Goal: Task Accomplishment & Management: Use online tool/utility

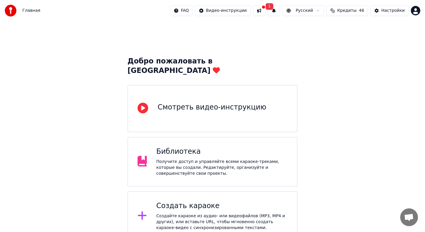
click at [262, 14] on button at bounding box center [259, 10] width 12 height 11
click at [231, 37] on div "Добро пожаловать в Youka Смотреть видео-инструкцию Библиотека Получите доступ и…" at bounding box center [212, 159] width 425 height 277
click at [188, 201] on div "Создать караоке" at bounding box center [221, 205] width 131 height 9
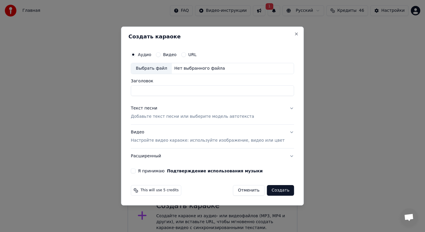
click at [188, 68] on div "Нет выбранного файла" at bounding box center [199, 69] width 55 height 6
drag, startPoint x: 214, startPoint y: 90, endPoint x: 148, endPoint y: 90, distance: 65.8
click at [148, 90] on input "**********" at bounding box center [212, 90] width 163 height 11
type input "**********"
click at [201, 115] on p "Добавьте текст песни или выберите модель автотекста" at bounding box center [192, 117] width 123 height 6
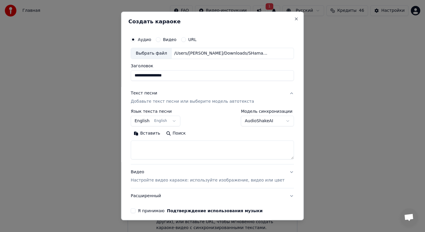
click at [178, 131] on button "Поиск" at bounding box center [175, 133] width 25 height 9
type textarea "**********"
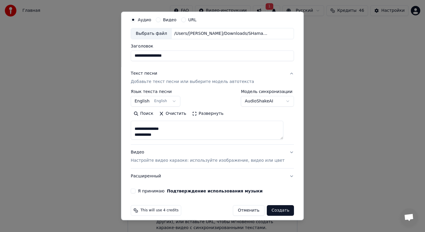
scroll to position [25, 0]
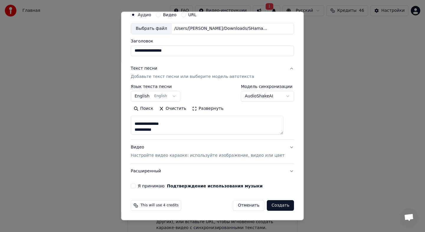
click at [135, 187] on button "Я принимаю Подтверждение использования музыки" at bounding box center [133, 186] width 5 height 5
click at [161, 154] on p "Настройте видео караоке: используйте изображение, видео или цвет" at bounding box center [208, 156] width 154 height 6
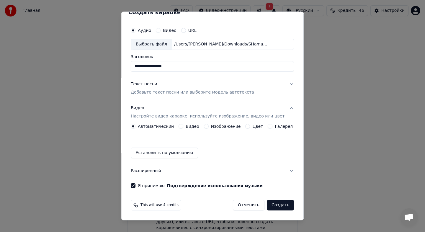
scroll to position [9, 0]
click at [224, 125] on label "Изображение" at bounding box center [226, 127] width 30 height 4
click at [209, 124] on button "Изображение" at bounding box center [206, 126] width 5 height 5
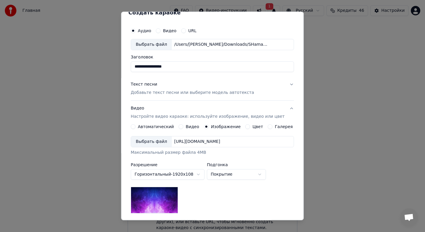
click at [161, 144] on div "Выбрать файл" at bounding box center [151, 141] width 41 height 11
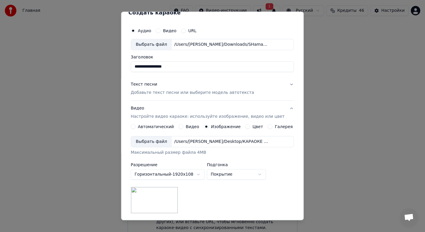
click at [236, 167] on div "**********" at bounding box center [236, 171] width 59 height 17
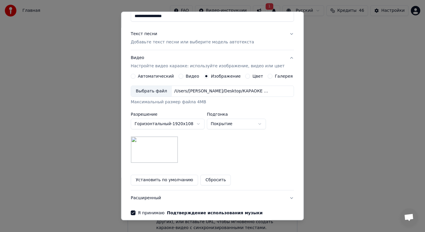
scroll to position [86, 0]
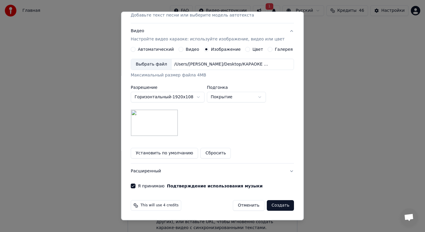
click at [276, 208] on button "Создать" at bounding box center [280, 205] width 27 height 11
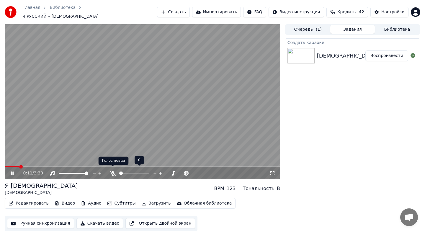
click at [114, 171] on icon at bounding box center [113, 173] width 6 height 5
click at [123, 173] on span at bounding box center [121, 173] width 4 height 1
click at [123, 172] on span at bounding box center [124, 174] width 4 height 4
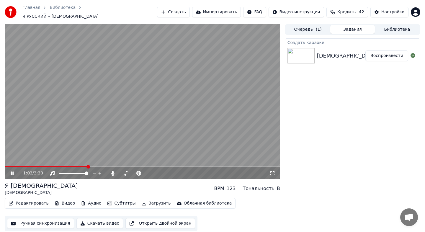
click at [377, 55] on button "Воспроизвести" at bounding box center [386, 55] width 43 height 11
click at [114, 200] on button "Субтитры" at bounding box center [121, 203] width 33 height 8
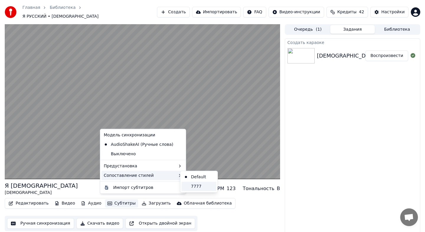
click at [204, 186] on div "7777" at bounding box center [199, 186] width 35 height 9
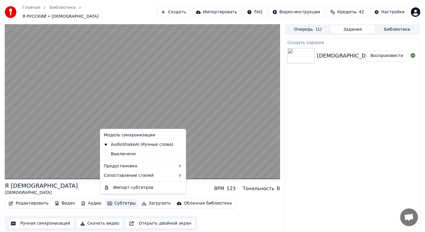
click at [111, 200] on button "Субтитры" at bounding box center [121, 203] width 33 height 8
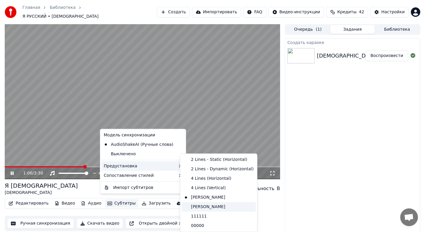
click at [204, 204] on div "[PERSON_NAME]" at bounding box center [219, 206] width 74 height 9
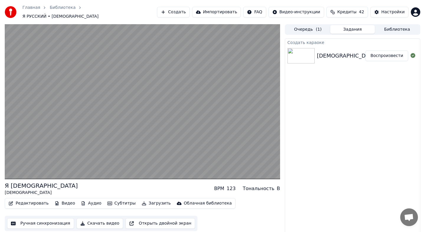
click at [116, 201] on button "Субтитры" at bounding box center [121, 203] width 33 height 8
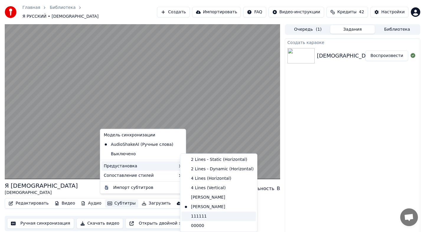
click at [205, 214] on div "111111" at bounding box center [219, 216] width 74 height 9
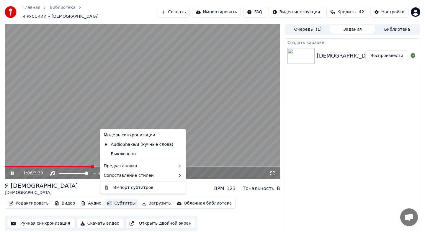
click at [114, 200] on button "Субтитры" at bounding box center [121, 203] width 33 height 8
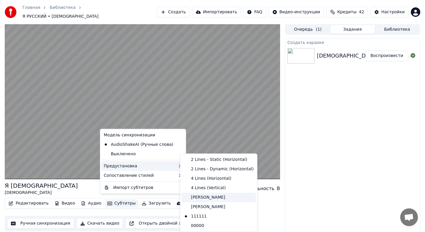
click at [210, 200] on div "[PERSON_NAME]" at bounding box center [219, 197] width 74 height 9
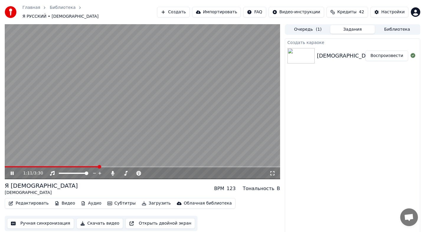
click at [391, 54] on button "Воспроизвести" at bounding box center [386, 55] width 43 height 11
click at [111, 199] on button "Субтитры" at bounding box center [121, 203] width 33 height 8
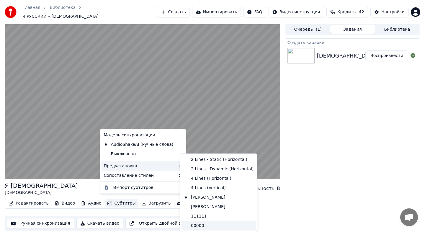
click at [205, 225] on div "00000" at bounding box center [219, 225] width 74 height 9
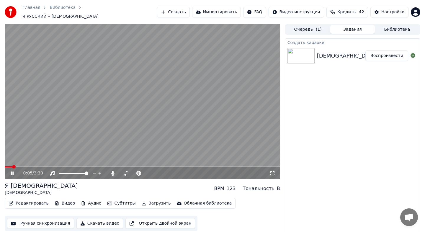
click at [383, 55] on button "Воспроизвести" at bounding box center [386, 55] width 43 height 11
click at [119, 198] on div "Редактировать Видео Аудио Субтитры Загрузить Облачная библиотека" at bounding box center [120, 203] width 231 height 11
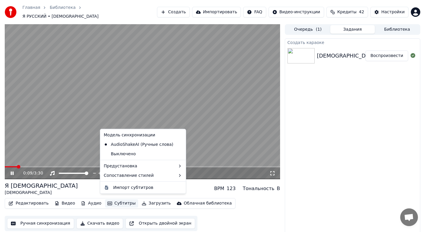
click at [116, 201] on button "Субтитры" at bounding box center [121, 203] width 33 height 8
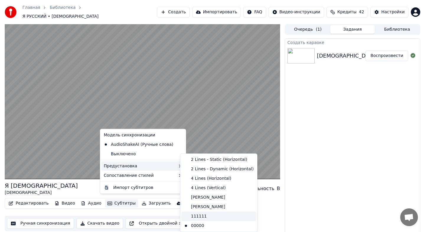
click at [221, 219] on div "111111" at bounding box center [219, 216] width 74 height 9
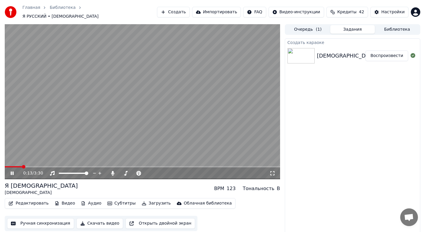
click at [384, 55] on button "Воспроизвести" at bounding box center [386, 55] width 43 height 11
click at [11, 172] on icon at bounding box center [12, 174] width 3 height 4
click at [85, 219] on button "Скачать видео" at bounding box center [99, 223] width 47 height 11
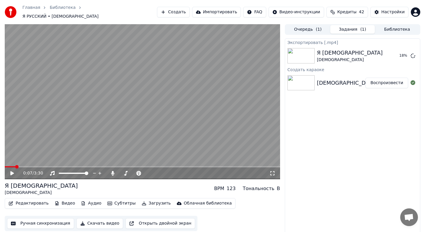
click at [183, 13] on button "Создать" at bounding box center [173, 12] width 32 height 11
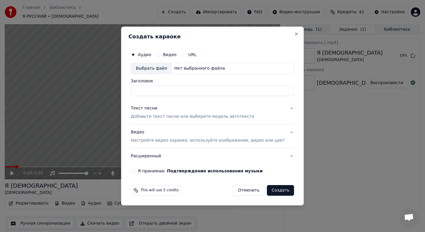
click at [159, 68] on div "Выбрать файл" at bounding box center [151, 68] width 41 height 11
type input "**********"
click at [154, 108] on div "Текст песни" at bounding box center [144, 108] width 27 height 6
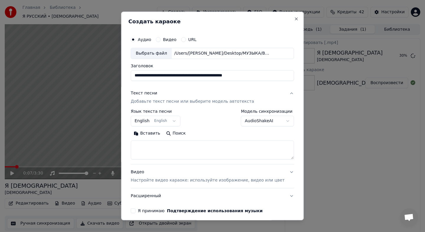
click at [181, 134] on button "Поиск" at bounding box center [175, 133] width 25 height 9
click at [178, 135] on button "Поиск" at bounding box center [175, 133] width 25 height 9
click at [152, 146] on textarea at bounding box center [212, 150] width 163 height 19
paste textarea "**********"
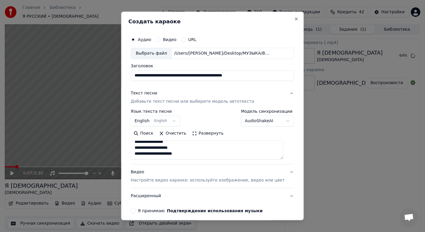
paste textarea "**********"
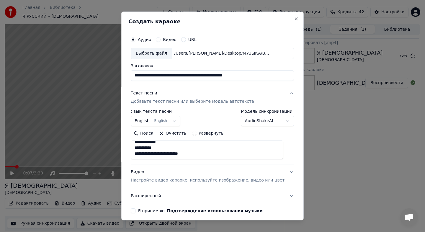
scroll to position [137, 0]
paste textarea "**********"
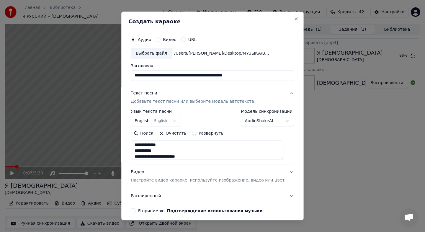
type textarea "**********"
click at [171, 181] on p "Настройте видео караоке: используйте изображение, видео или цвет" at bounding box center [208, 180] width 154 height 6
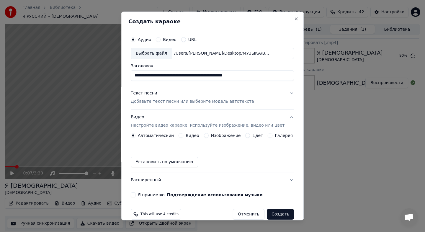
click at [216, 137] on label "Изображение" at bounding box center [226, 135] width 30 height 4
click at [209, 137] on button "Изображение" at bounding box center [206, 135] width 5 height 5
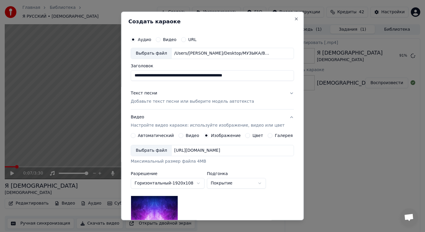
click at [162, 153] on div "Выбрать файл" at bounding box center [151, 150] width 41 height 11
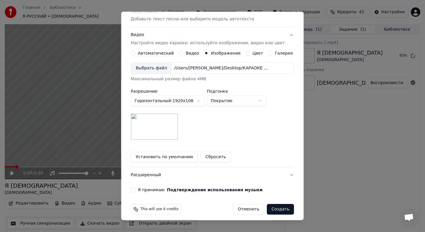
scroll to position [86, 0]
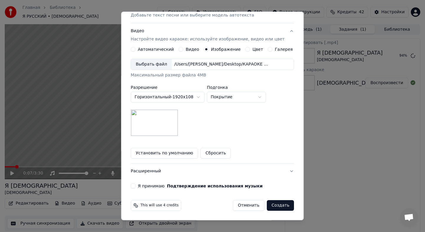
click at [135, 186] on button "Я принимаю Подтверждение использования музыки" at bounding box center [133, 186] width 5 height 5
click at [280, 206] on button "Создать" at bounding box center [280, 205] width 27 height 11
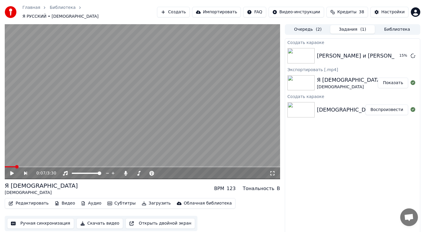
click at [181, 12] on button "Создать" at bounding box center [173, 12] width 32 height 11
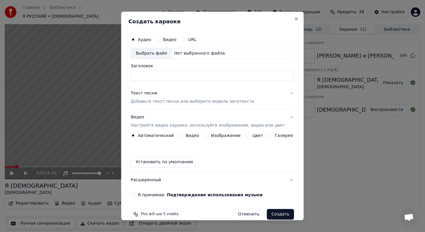
click at [155, 50] on div "Выбрать файл" at bounding box center [151, 53] width 41 height 11
drag, startPoint x: 240, startPoint y: 74, endPoint x: 86, endPoint y: 82, distance: 153.4
click at [86, 82] on body "Главная Библиотека Я РУССКИЙ • SHAMAN Создать Импортировать FAQ Видео-инструкци…" at bounding box center [212, 116] width 425 height 232
type input "*"
type input "**********"
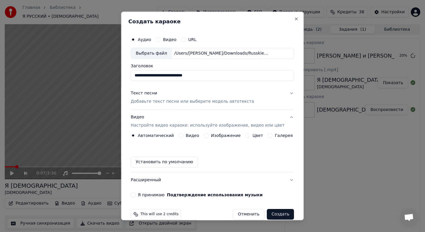
click at [161, 101] on p "Добавьте текст песни или выберите модель автотекста" at bounding box center [192, 102] width 123 height 6
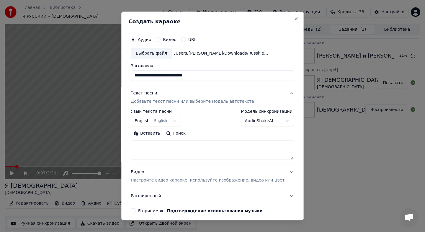
click at [177, 133] on button "Поиск" at bounding box center [175, 133] width 25 height 9
click at [159, 146] on textarea at bounding box center [212, 150] width 163 height 19
paste textarea "**********"
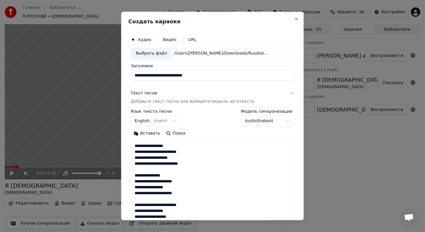
scroll to position [196, 0]
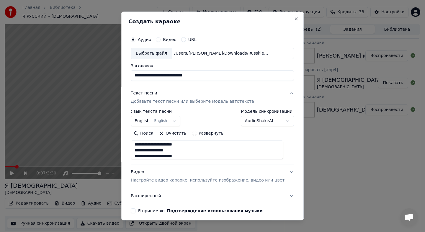
type textarea "**********"
click at [155, 179] on p "Настройте видео караоке: используйте изображение, видео или цвет" at bounding box center [208, 180] width 154 height 6
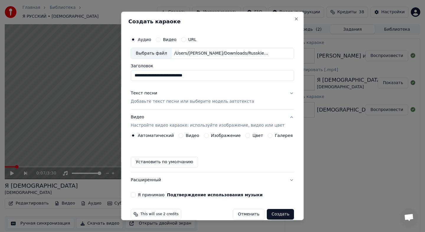
click at [214, 135] on label "Изображение" at bounding box center [226, 135] width 30 height 4
click at [209, 135] on button "Изображение" at bounding box center [206, 135] width 5 height 5
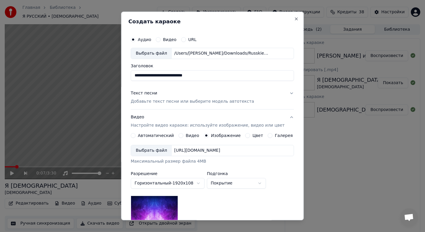
click at [151, 149] on div "Выбрать файл" at bounding box center [151, 150] width 41 height 11
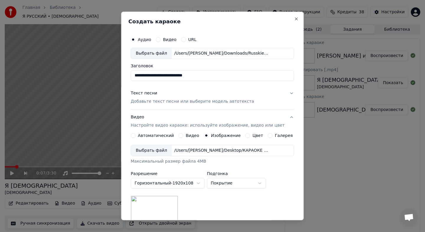
scroll to position [86, 0]
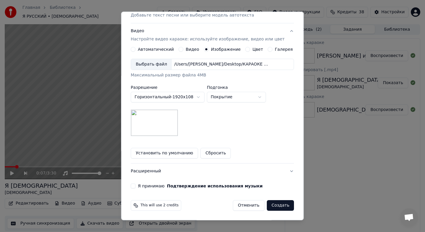
click at [135, 187] on button "Я принимаю Подтверждение использования музыки" at bounding box center [133, 186] width 5 height 5
click at [281, 203] on button "Создать" at bounding box center [280, 205] width 27 height 11
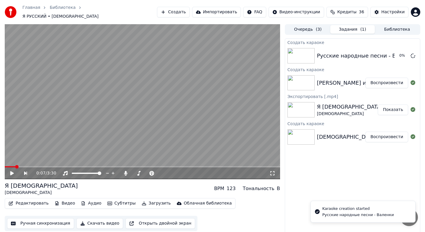
click at [386, 79] on button "Воспроизвести" at bounding box center [386, 83] width 43 height 11
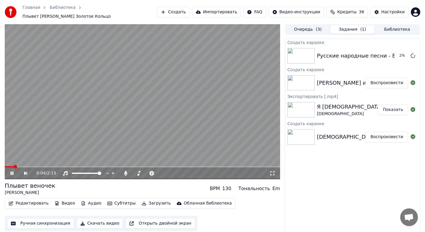
click at [119, 205] on button "Субтитры" at bounding box center [121, 203] width 33 height 8
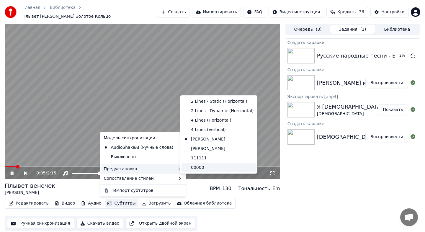
click at [192, 168] on div "00000" at bounding box center [219, 167] width 74 height 9
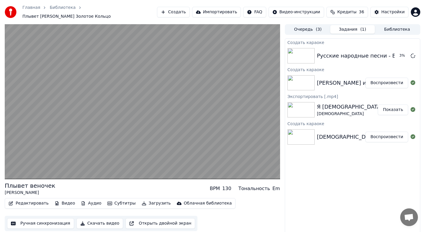
click at [380, 82] on button "Воспроизвести" at bounding box center [386, 83] width 43 height 11
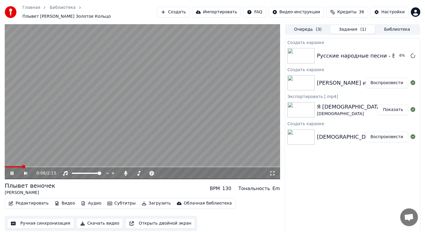
click at [12, 173] on icon at bounding box center [12, 174] width 3 height 4
click at [385, 10] on div "Настройки" at bounding box center [392, 12] width 23 height 6
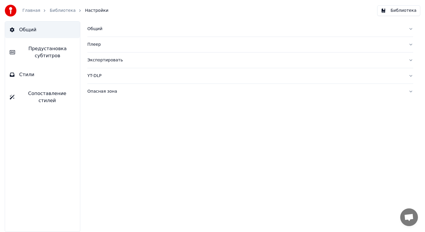
click at [45, 56] on span "Предустановка субтитров" at bounding box center [47, 52] width 55 height 14
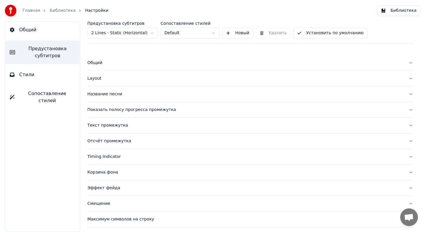
click at [203, 35] on html "Главная Библиотека Настройки Библиотека Общий Предустановка субтитров Стили Соп…" at bounding box center [212, 116] width 425 height 232
click at [199, 37] on html "Главная Библиотека Настройки Библиотека Общий Предустановка субтитров Стили Соп…" at bounding box center [212, 116] width 425 height 232
click at [148, 36] on html "Главная Библиотека Настройки Библиотека Общий Предустановка субтитров Стили Соп…" at bounding box center [212, 116] width 425 height 232
click at [106, 92] on div "Название песни" at bounding box center [245, 94] width 316 height 6
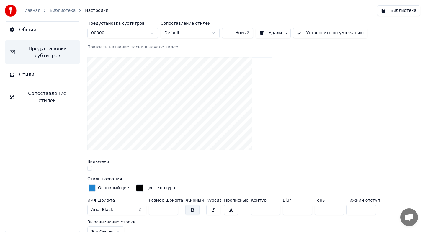
scroll to position [58, 0]
click at [90, 168] on button "button" at bounding box center [89, 167] width 5 height 5
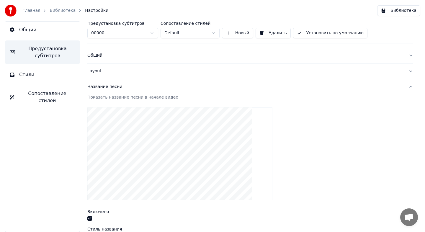
scroll to position [2, 0]
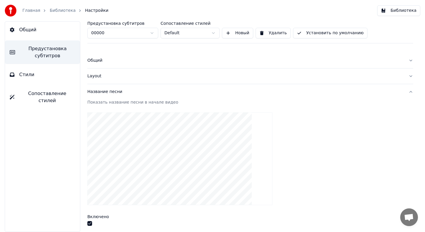
click at [32, 9] on link "Главная" at bounding box center [31, 11] width 18 height 6
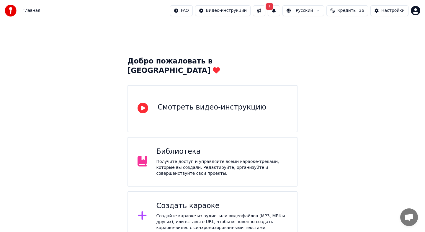
click at [417, 11] on html "Главная FAQ Видео-инструкции 1 Русский Кредиты 36 Настройки Добро пожаловать в …" at bounding box center [212, 149] width 425 height 299
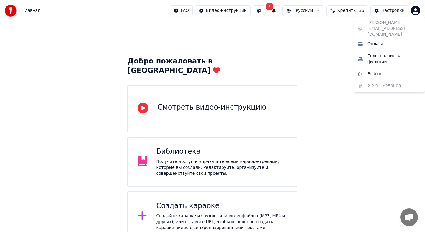
click at [244, 150] on html "Главная FAQ Видео-инструкции 1 Русский Кредиты 36 Настройки Добро пожаловать в …" at bounding box center [212, 149] width 425 height 299
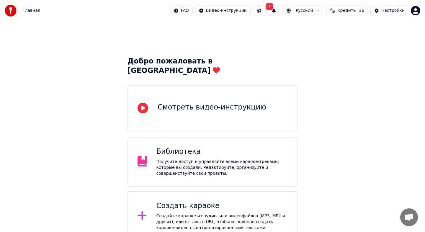
click at [222, 147] on div "Библиотека" at bounding box center [221, 151] width 131 height 9
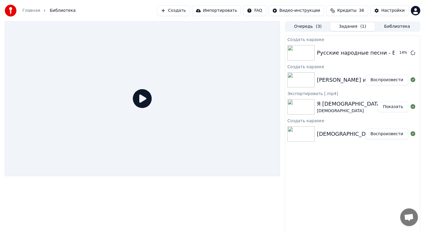
click at [378, 82] on button "Воспроизвести" at bounding box center [386, 80] width 43 height 11
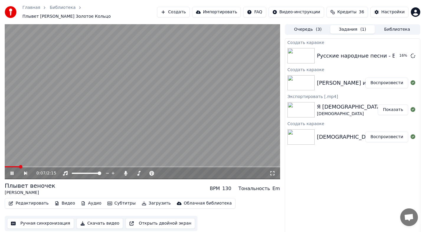
click at [114, 203] on button "Субтитры" at bounding box center [121, 203] width 33 height 8
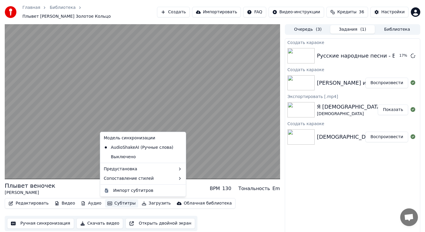
click at [325, 175] on div "Создать караоке Русские народные песни - Валенки 17 % Создать караоке [PERSON_N…" at bounding box center [352, 136] width 135 height 197
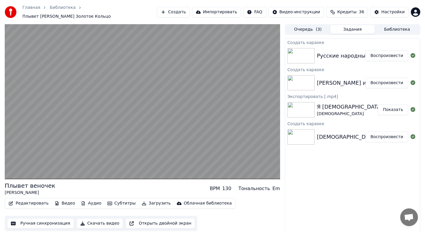
click at [378, 83] on button "Воспроизвести" at bounding box center [386, 83] width 43 height 11
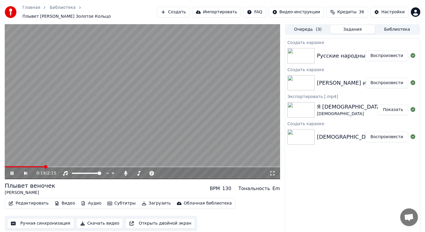
click at [13, 173] on icon at bounding box center [12, 174] width 3 height 4
click at [152, 204] on button "Загрузить" at bounding box center [156, 203] width 34 height 8
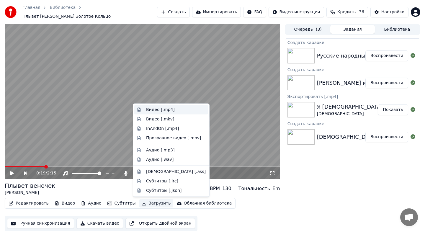
click at [172, 108] on div "Видео [.mp4]" at bounding box center [176, 110] width 60 height 6
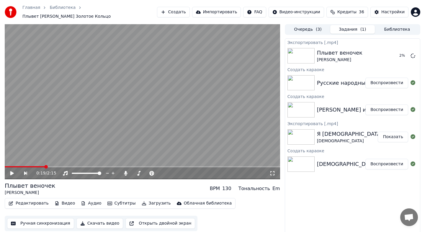
click at [385, 84] on button "Воспроизвести" at bounding box center [386, 83] width 43 height 11
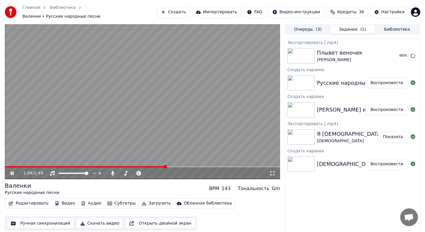
click at [13, 172] on icon at bounding box center [12, 174] width 3 height 4
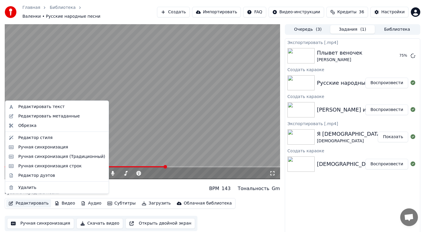
click at [26, 201] on button "Редактировать" at bounding box center [28, 203] width 45 height 8
click at [53, 107] on div "Редактировать текст" at bounding box center [41, 107] width 46 height 6
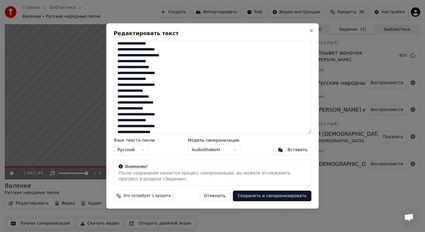
scroll to position [39, 0]
click at [217, 196] on button "Отменить" at bounding box center [215, 196] width 32 height 11
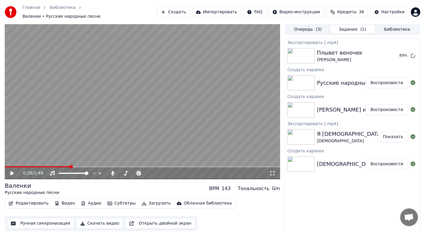
click at [70, 166] on span at bounding box center [37, 166] width 65 height 1
click at [14, 171] on icon at bounding box center [16, 173] width 14 height 5
click at [30, 200] on button "Редактировать" at bounding box center [28, 203] width 45 height 8
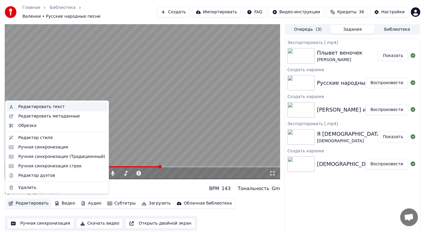
click at [64, 108] on div "Редактировать текст" at bounding box center [61, 107] width 87 height 6
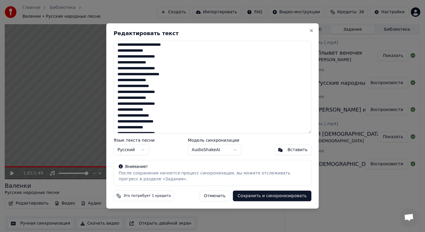
scroll to position [20, 0]
click at [159, 109] on textarea "**********" at bounding box center [213, 87] width 198 height 93
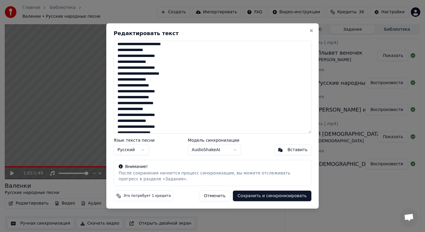
type textarea "**********"
click at [259, 194] on button "Сохранить и синхронизировать" at bounding box center [272, 196] width 79 height 11
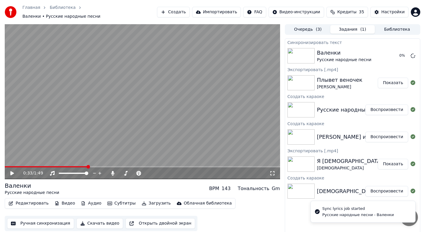
click at [88, 166] on span at bounding box center [46, 166] width 83 height 1
click at [9, 171] on icon at bounding box center [16, 173] width 14 height 5
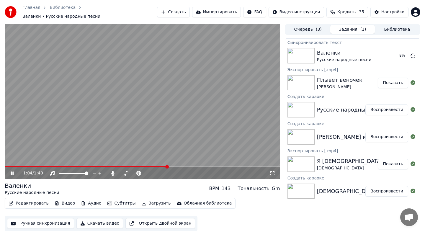
click at [28, 201] on button "Редактировать" at bounding box center [28, 203] width 45 height 8
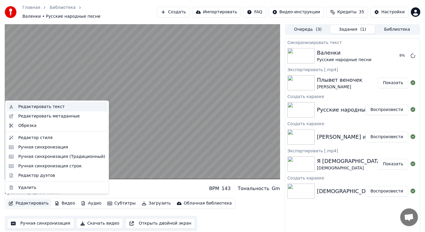
click at [64, 106] on div "Редактировать текст" at bounding box center [61, 107] width 87 height 6
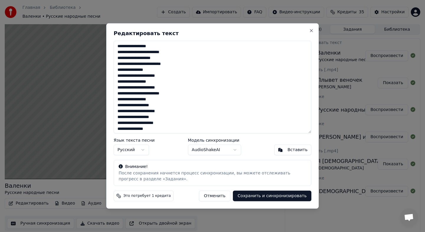
click at [213, 197] on button "Отменить" at bounding box center [215, 196] width 32 height 11
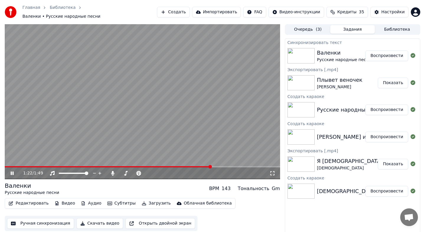
click at [118, 201] on button "Субтитры" at bounding box center [121, 203] width 33 height 8
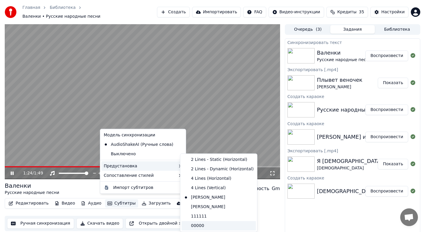
click at [205, 224] on div "00000" at bounding box center [219, 225] width 74 height 9
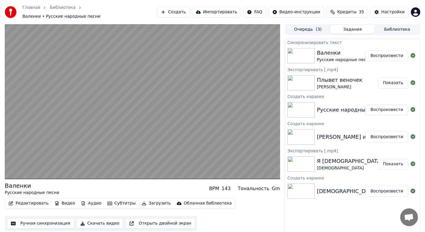
click at [384, 52] on button "Воспроизвести" at bounding box center [386, 55] width 43 height 11
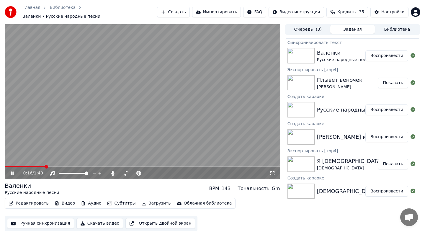
click at [11, 172] on icon at bounding box center [12, 174] width 3 height 4
click at [384, 10] on div "Настройки" at bounding box center [392, 12] width 23 height 6
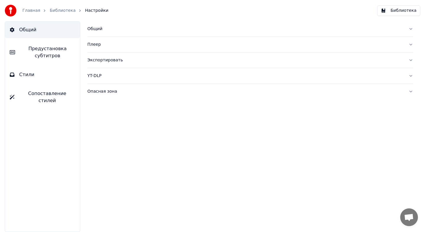
click at [55, 51] on span "Предустановка субтитров" at bounding box center [47, 52] width 55 height 14
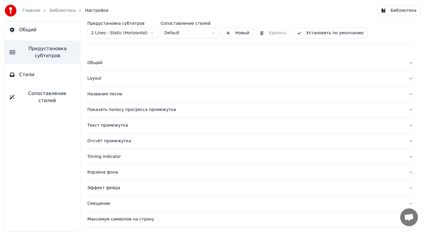
click at [118, 33] on html "Главная Библиотека Настройки Библиотека Общий Предустановка субтитров Стили Соп…" at bounding box center [212, 116] width 425 height 232
click at [99, 142] on div "Отсчёт промежутка" at bounding box center [245, 141] width 316 height 6
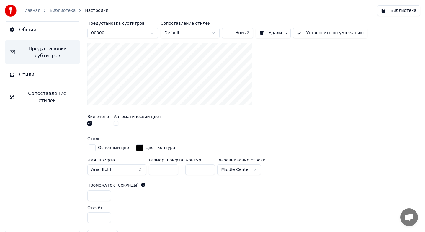
scroll to position [137, 0]
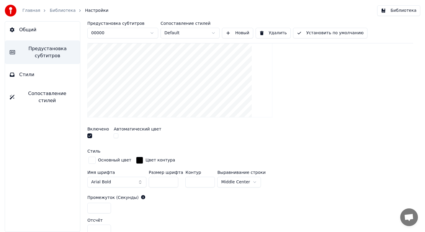
click at [243, 180] on html "Главная Библиотека Настройки Библиотека Общий Предустановка субтитров Стили Соп…" at bounding box center [212, 116] width 425 height 232
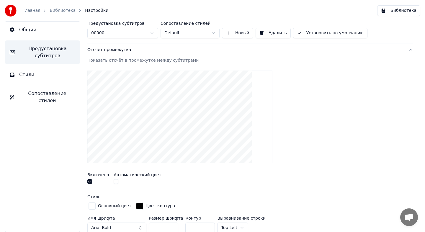
scroll to position [119, 0]
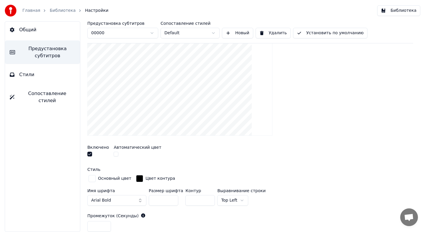
click at [233, 197] on html "Главная Библиотека Настройки Библиотека Общий Предустановка субтитров Стили Соп…" at bounding box center [212, 116] width 425 height 232
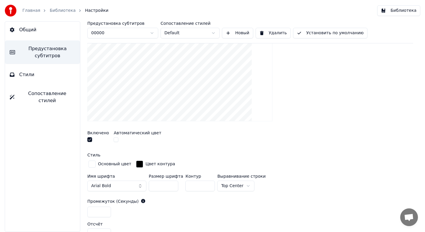
scroll to position [134, 0]
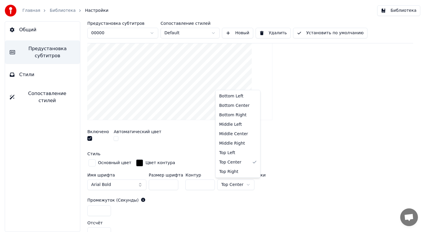
click at [226, 185] on html "Главная Библиотека Настройки Библиотека Общий Предустановка субтитров Стили Соп…" at bounding box center [212, 116] width 425 height 232
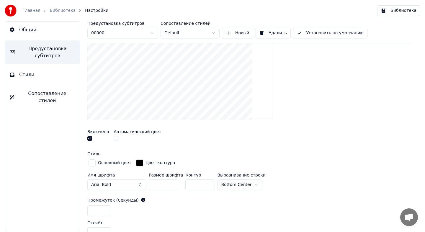
click at [236, 184] on html "Главная Библиотека Настройки Библиотека Общий Предустановка субтитров Стили Соп…" at bounding box center [212, 116] width 425 height 232
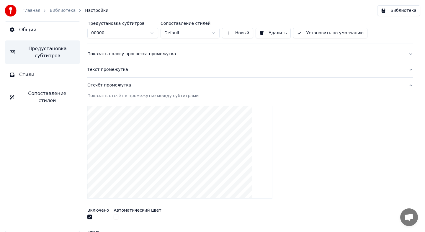
scroll to position [50, 0]
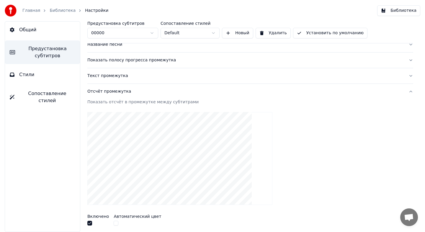
click at [110, 92] on div "Отсчёт промежутка" at bounding box center [245, 92] width 316 height 6
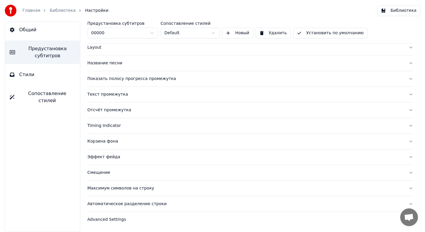
click at [116, 81] on div "Показать полосу прогресса промежутка" at bounding box center [245, 79] width 316 height 6
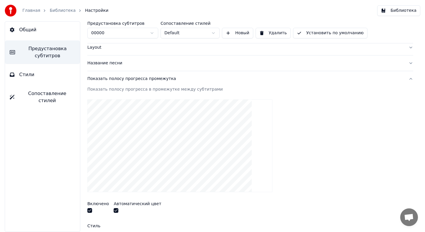
click at [116, 81] on div "Показать полосу прогресса промежутка" at bounding box center [245, 79] width 316 height 6
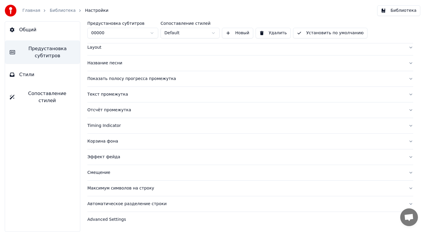
click at [60, 11] on link "Библиотека" at bounding box center [63, 11] width 26 height 6
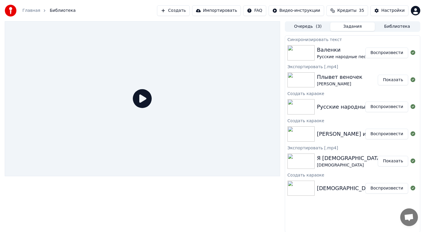
click at [386, 54] on button "Воспроизвести" at bounding box center [386, 53] width 43 height 11
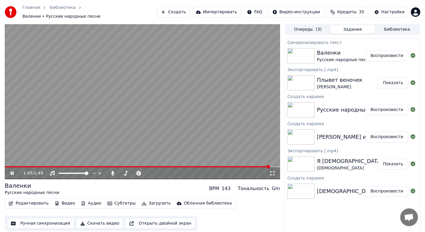
click at [151, 200] on button "Загрузить" at bounding box center [156, 203] width 34 height 8
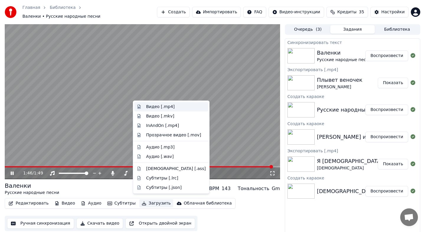
click at [172, 109] on div "Видео [.mp4]" at bounding box center [160, 107] width 29 height 6
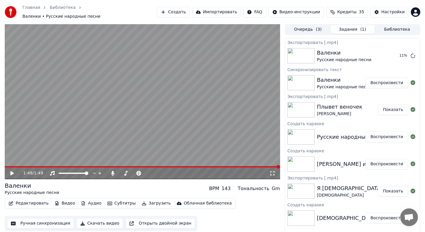
click at [182, 11] on button "Создать" at bounding box center [173, 12] width 32 height 11
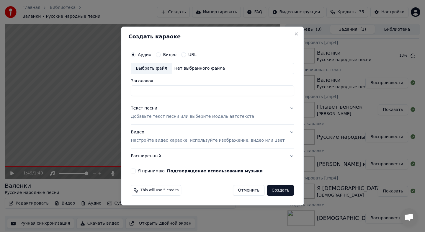
click at [159, 70] on div "Выбрать файл" at bounding box center [151, 68] width 41 height 11
type input "**********"
click at [176, 116] on p "Добавьте текст песни или выберите модель автотекста" at bounding box center [192, 117] width 123 height 6
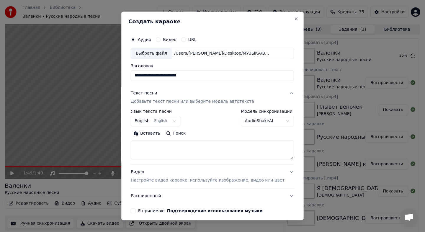
click at [176, 134] on button "Поиск" at bounding box center [175, 133] width 25 height 9
type textarea "**********"
click at [154, 182] on p "Настройте видео караоке: используйте изображение, видео или цвет" at bounding box center [208, 180] width 154 height 6
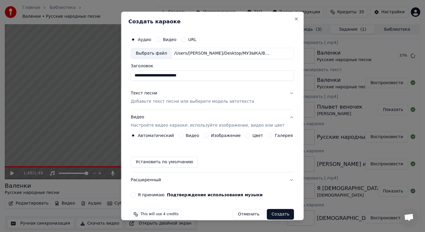
click at [221, 135] on label "Изображение" at bounding box center [226, 135] width 30 height 4
click at [209, 135] on button "Изображение" at bounding box center [206, 135] width 5 height 5
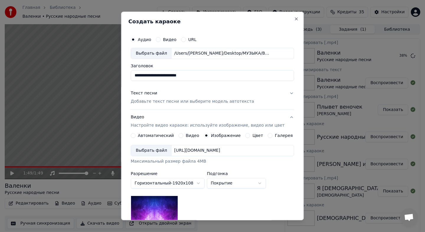
click at [152, 155] on div "Выбрать файл" at bounding box center [151, 150] width 41 height 11
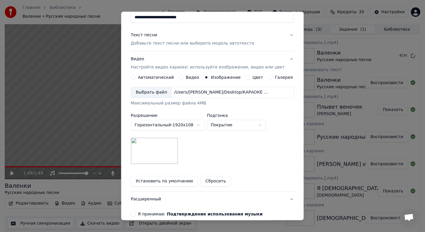
scroll to position [71, 0]
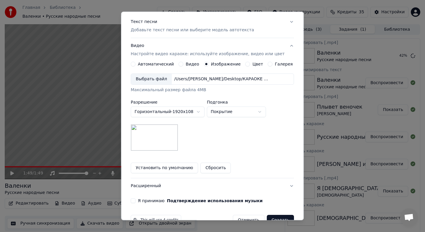
click at [135, 200] on button "Я принимаю Подтверждение использования музыки" at bounding box center [133, 200] width 5 height 5
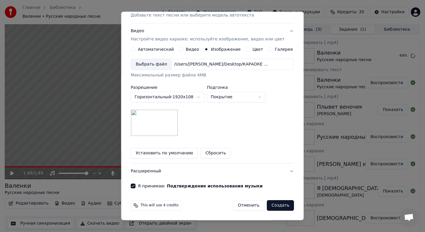
click at [281, 208] on button "Создать" at bounding box center [280, 205] width 27 height 11
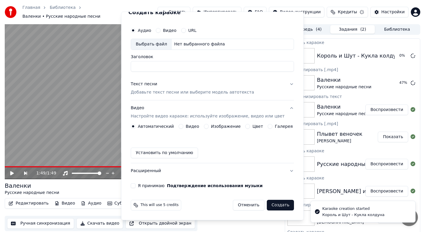
scroll to position [0, 0]
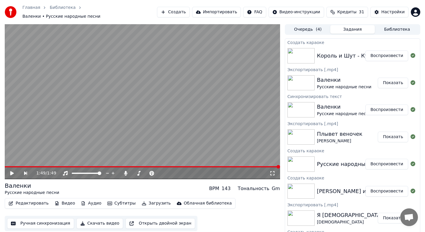
click at [114, 200] on button "Субтитры" at bounding box center [121, 203] width 33 height 8
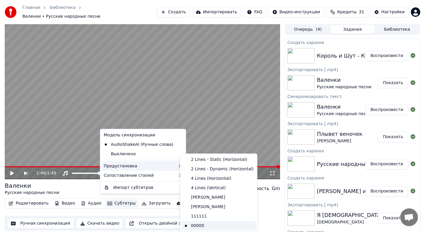
click at [201, 226] on div "00000" at bounding box center [219, 225] width 74 height 9
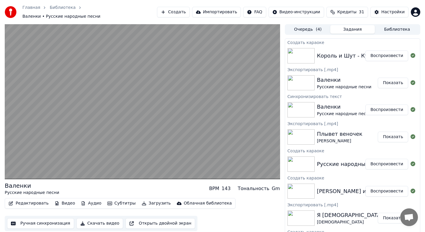
click at [380, 52] on button "Воспроизвести" at bounding box center [386, 55] width 43 height 11
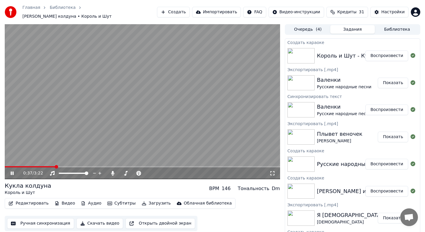
click at [122, 201] on button "Субтитры" at bounding box center [121, 203] width 33 height 8
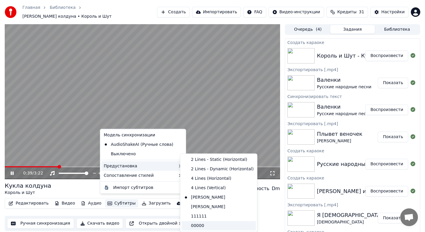
click at [216, 228] on div "00000" at bounding box center [219, 225] width 74 height 9
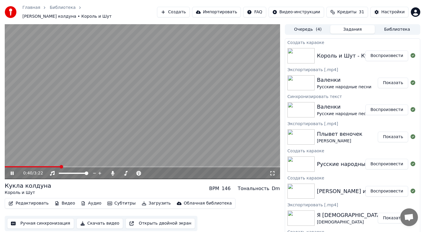
click at [383, 54] on button "Воспроизвести" at bounding box center [386, 55] width 43 height 11
click at [10, 171] on icon at bounding box center [16, 173] width 14 height 5
click at [151, 200] on button "Загрузить" at bounding box center [156, 203] width 34 height 8
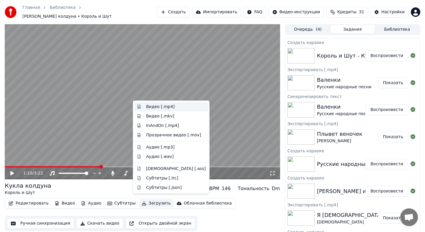
click at [169, 109] on div "Видео [.mp4]" at bounding box center [160, 107] width 29 height 6
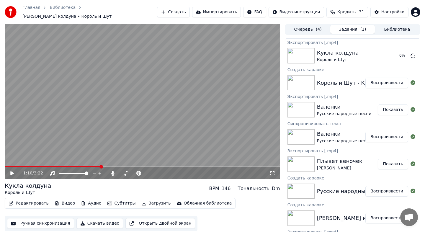
click at [181, 13] on button "Создать" at bounding box center [173, 12] width 32 height 11
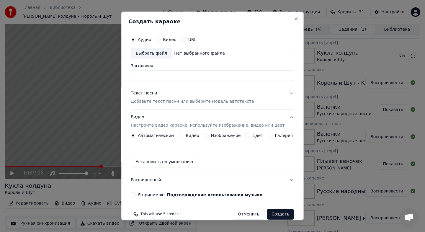
click at [165, 54] on div "Выбрать файл" at bounding box center [151, 53] width 41 height 11
type input "**********"
drag, startPoint x: 270, startPoint y: 76, endPoint x: 100, endPoint y: 68, distance: 169.9
click at [100, 68] on body "Главная Библиотека Кукла колдуна • Король и Шут Создать Импортировать FAQ Видео…" at bounding box center [212, 116] width 425 height 232
type input "**********"
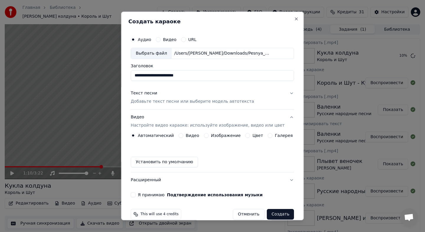
click at [174, 102] on p "Добавьте текст песни или выберите модель автотекста" at bounding box center [192, 102] width 123 height 6
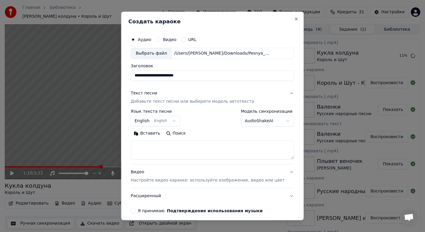
click at [179, 133] on button "Поиск" at bounding box center [175, 133] width 25 height 9
click at [155, 150] on textarea at bounding box center [212, 150] width 163 height 19
paste textarea "**********"
type textarea "**********"
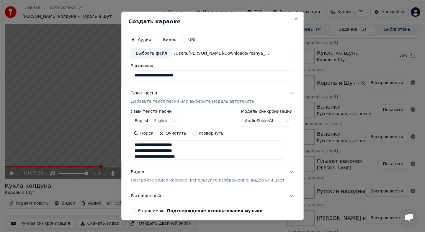
click at [150, 180] on p "Настройте видео караоке: используйте изображение, видео или цвет" at bounding box center [208, 180] width 154 height 6
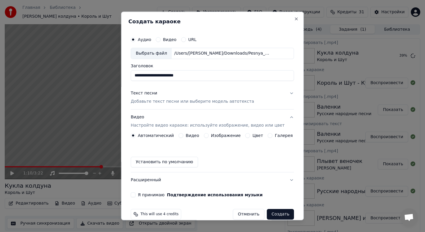
click at [213, 135] on label "Изображение" at bounding box center [226, 135] width 30 height 4
click at [209, 135] on button "Изображение" at bounding box center [206, 135] width 5 height 5
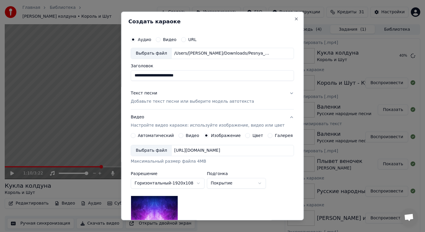
click at [157, 151] on div "Выбрать файл" at bounding box center [151, 150] width 41 height 11
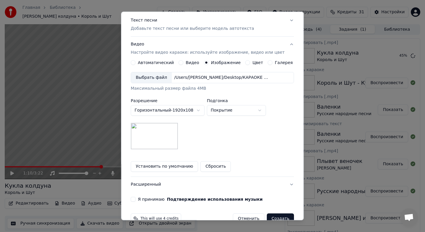
scroll to position [86, 0]
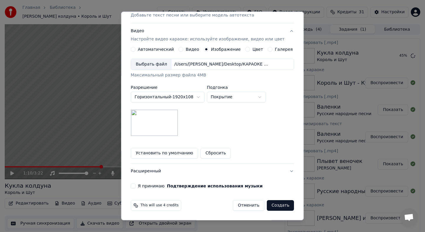
click at [149, 187] on label "Я принимаю Подтверждение использования музыки" at bounding box center [200, 186] width 125 height 4
click at [135, 187] on button "Я принимаю Подтверждение использования музыки" at bounding box center [133, 186] width 5 height 5
click at [277, 203] on button "Создать" at bounding box center [280, 205] width 27 height 11
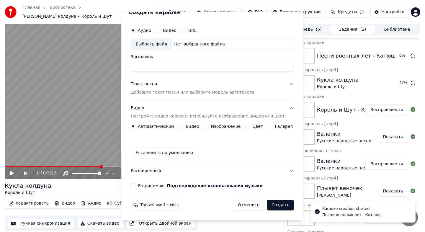
scroll to position [9, 0]
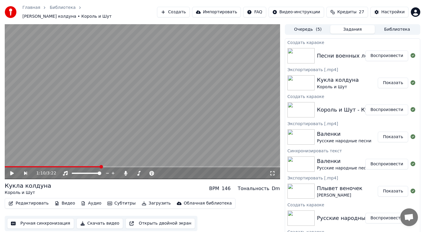
click at [392, 55] on button "Воспроизвести" at bounding box center [386, 55] width 43 height 11
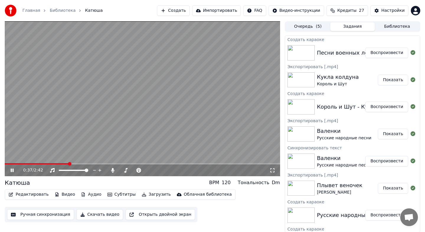
click at [14, 168] on icon at bounding box center [16, 170] width 14 height 5
click at [29, 195] on button "Редактировать" at bounding box center [28, 194] width 45 height 8
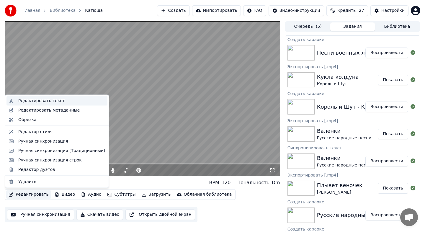
click at [52, 102] on div "Редактировать текст" at bounding box center [41, 101] width 46 height 6
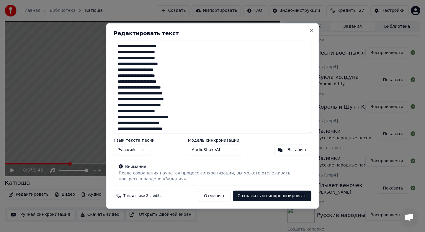
drag, startPoint x: 116, startPoint y: 58, endPoint x: 174, endPoint y: 65, distance: 58.2
click at [174, 64] on textarea "**********" at bounding box center [213, 87] width 198 height 93
click at [179, 65] on textarea "**********" at bounding box center [213, 87] width 198 height 93
drag, startPoint x: 117, startPoint y: 94, endPoint x: 187, endPoint y: 99, distance: 69.6
click at [187, 99] on textarea "**********" at bounding box center [213, 87] width 198 height 93
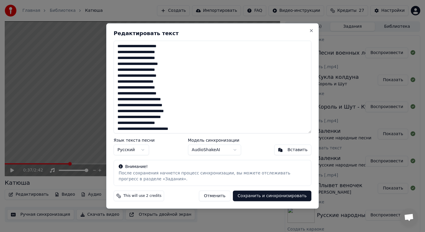
click at [183, 102] on textarea "**********" at bounding box center [213, 87] width 198 height 93
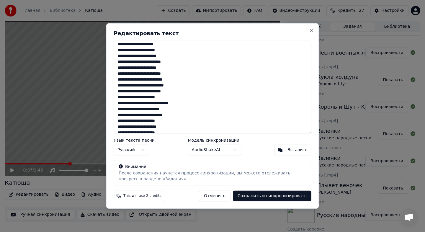
scroll to position [38, 0]
type textarea "**********"
click at [264, 194] on button "Сохранить и синхронизировать" at bounding box center [272, 196] width 79 height 11
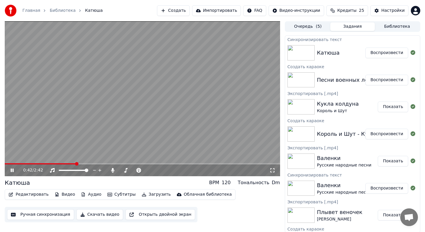
click at [389, 53] on button "Воспроизвести" at bounding box center [386, 53] width 43 height 11
click at [12, 169] on icon at bounding box center [16, 170] width 14 height 5
click at [34, 196] on button "Редактировать" at bounding box center [28, 194] width 45 height 8
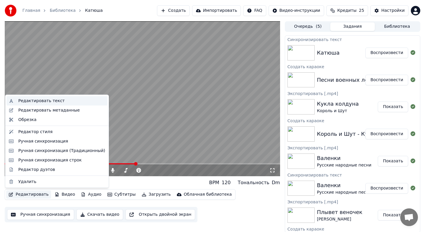
click at [42, 101] on div "Редактировать текст" at bounding box center [41, 101] width 46 height 6
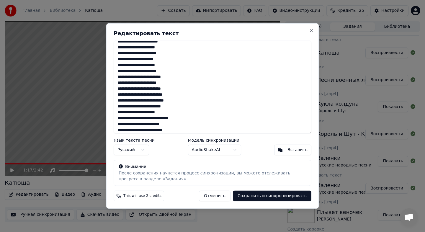
scroll to position [25, 0]
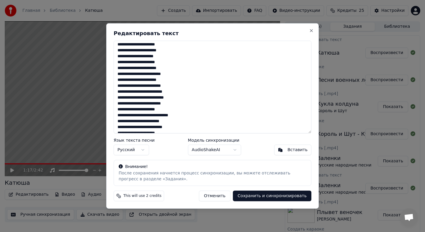
drag, startPoint x: 117, startPoint y: 102, endPoint x: 178, endPoint y: 109, distance: 61.7
click at [178, 109] on textarea "**********" at bounding box center [213, 87] width 198 height 93
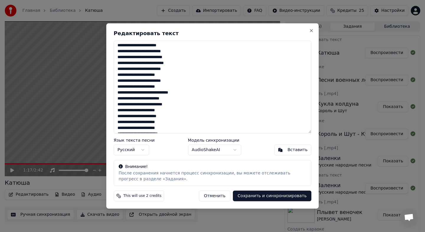
scroll to position [66, 0]
drag, startPoint x: 118, startPoint y: 99, endPoint x: 176, endPoint y: 104, distance: 58.7
click at [176, 104] on textarea "**********" at bounding box center [213, 87] width 198 height 93
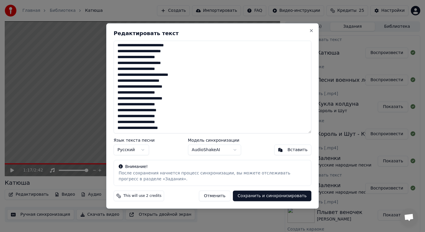
drag, startPoint x: 117, startPoint y: 123, endPoint x: 189, endPoint y: 129, distance: 71.7
click at [189, 129] on textarea "**********" at bounding box center [213, 87] width 198 height 93
type textarea "**********"
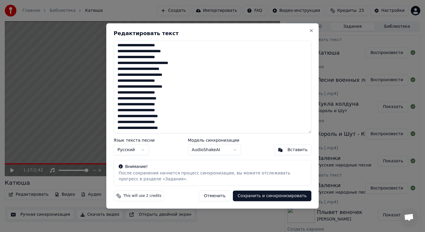
click at [279, 197] on button "Сохранить и синхронизировать" at bounding box center [272, 196] width 79 height 11
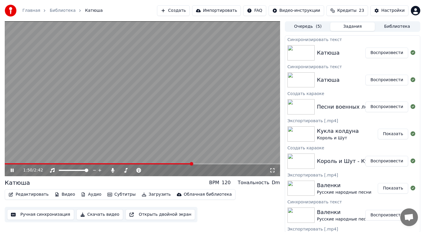
click at [12, 170] on icon at bounding box center [16, 170] width 14 height 5
click at [23, 194] on button "Редактировать" at bounding box center [28, 194] width 45 height 8
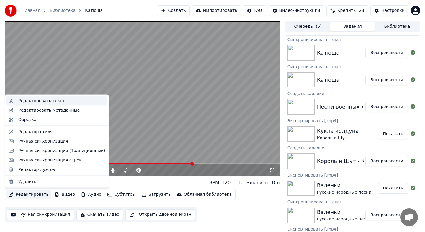
click at [60, 103] on div "Редактировать текст" at bounding box center [61, 101] width 87 height 6
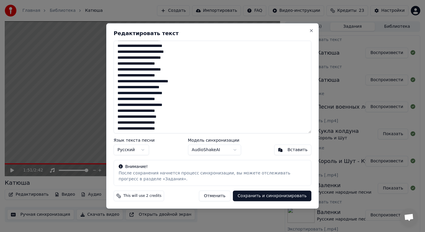
scroll to position [71, 0]
drag, startPoint x: 117, startPoint y: 82, endPoint x: 178, endPoint y: 111, distance: 67.6
click at [178, 110] on textarea "**********" at bounding box center [213, 87] width 198 height 93
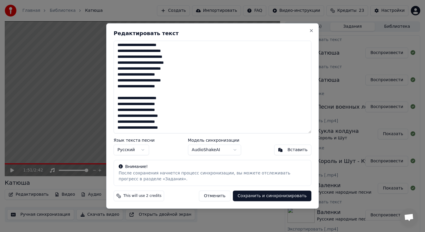
scroll to position [60, 0]
type textarea "**********"
click at [254, 197] on button "Сохранить и синхронизировать" at bounding box center [272, 196] width 79 height 11
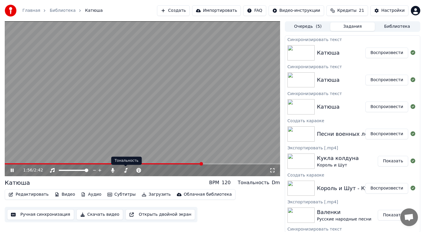
click at [107, 163] on span at bounding box center [103, 163] width 197 height 1
click at [122, 170] on span at bounding box center [123, 171] width 4 height 4
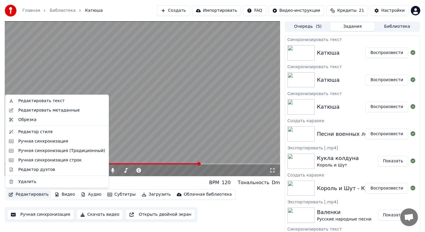
click at [35, 193] on button "Редактировать" at bounding box center [28, 194] width 45 height 8
click at [56, 103] on div "Редактировать текст" at bounding box center [41, 101] width 46 height 6
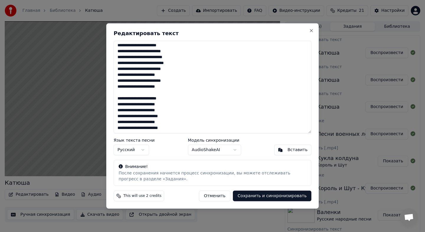
click at [218, 199] on button "Отменить" at bounding box center [215, 196] width 32 height 11
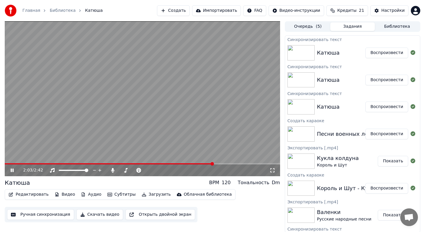
click at [151, 196] on button "Загрузить" at bounding box center [156, 194] width 34 height 8
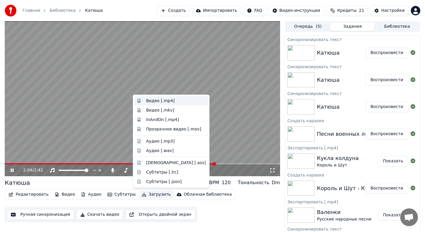
click at [158, 103] on div "Видео [.mp4]" at bounding box center [160, 101] width 29 height 6
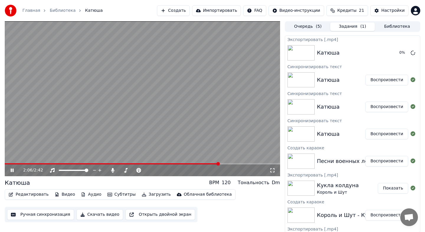
click at [12, 172] on icon at bounding box center [16, 170] width 14 height 5
